Goal: Navigation & Orientation: Find specific page/section

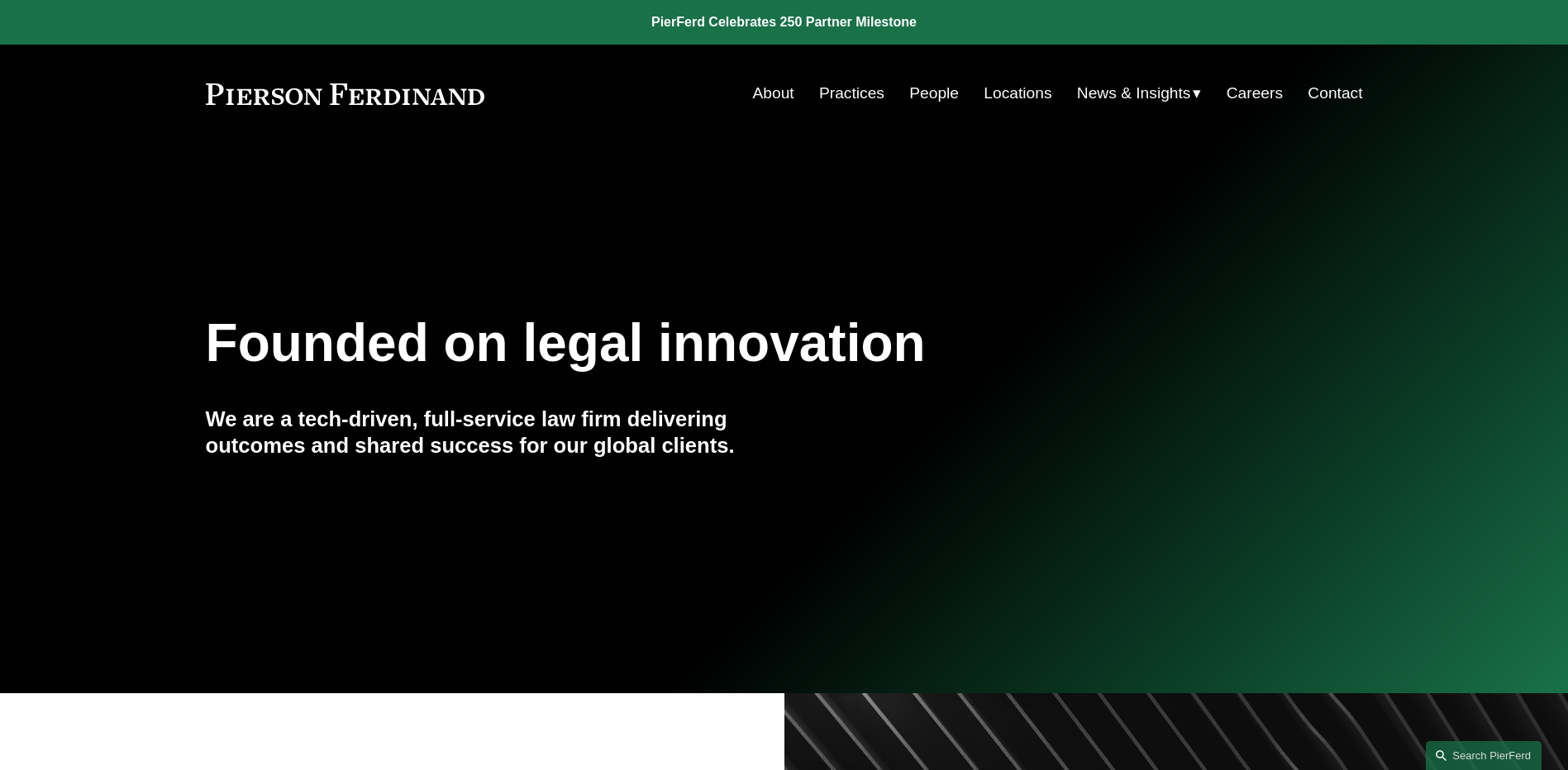
click at [944, 100] on link "People" at bounding box center [934, 94] width 49 height 32
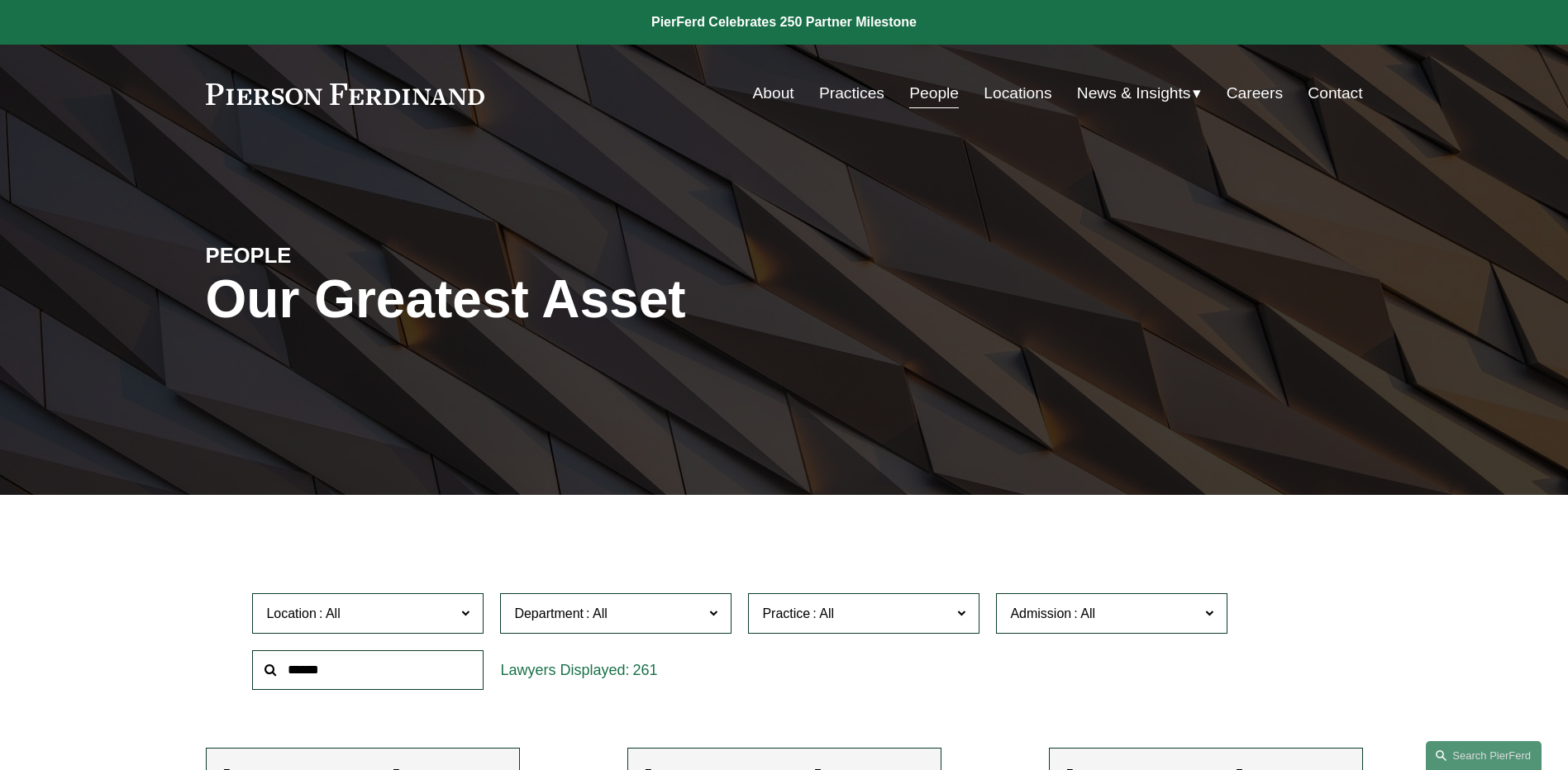
click at [0, 0] on span "News" at bounding box center [0, 0] width 0 height 0
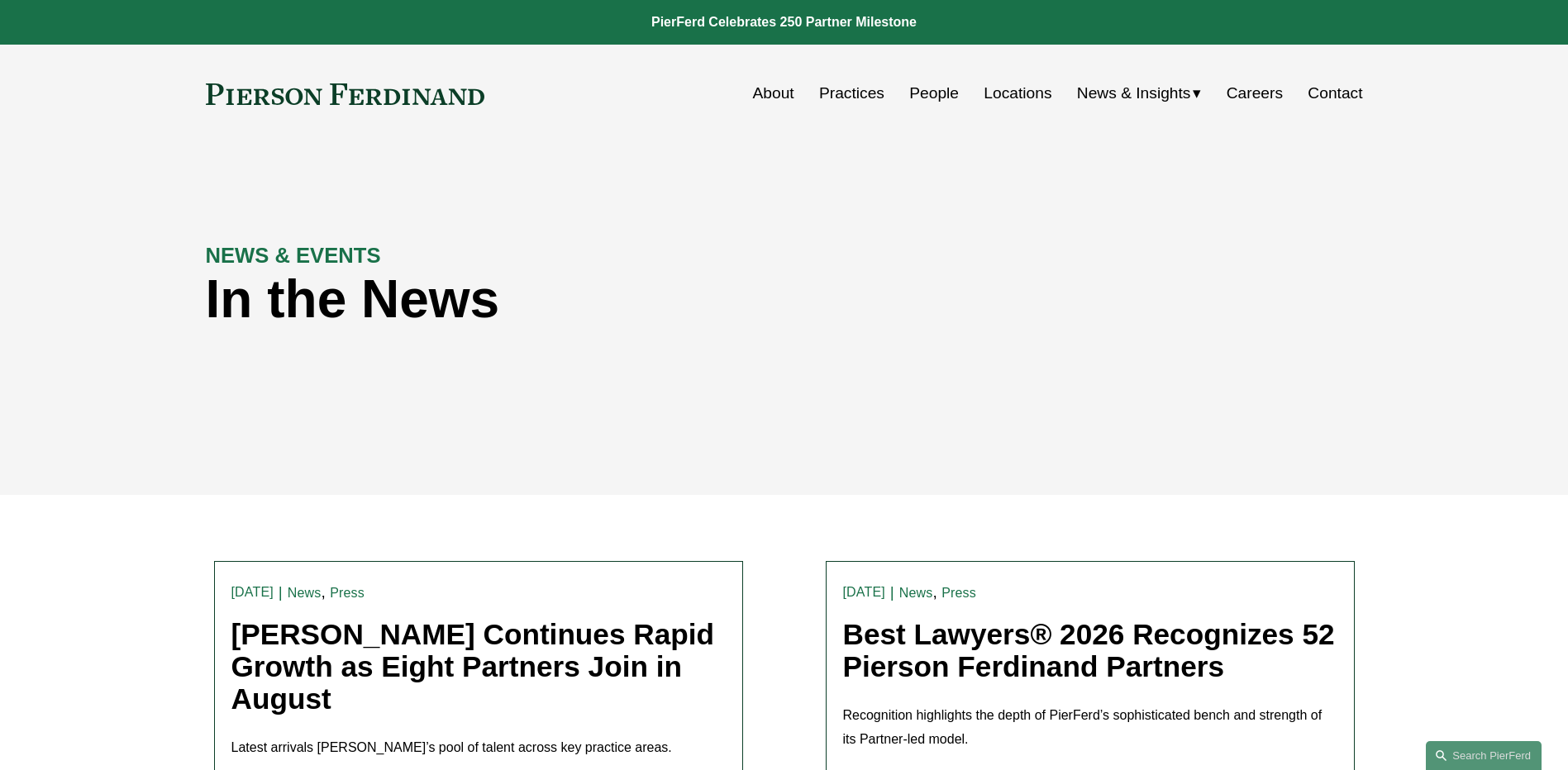
click at [929, 88] on link "People" at bounding box center [934, 94] width 49 height 32
